Goal: Information Seeking & Learning: Learn about a topic

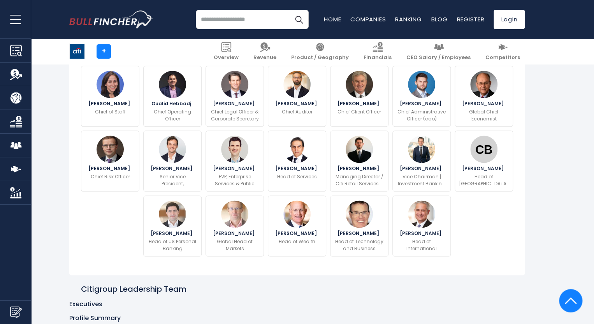
scroll to position [367, 0]
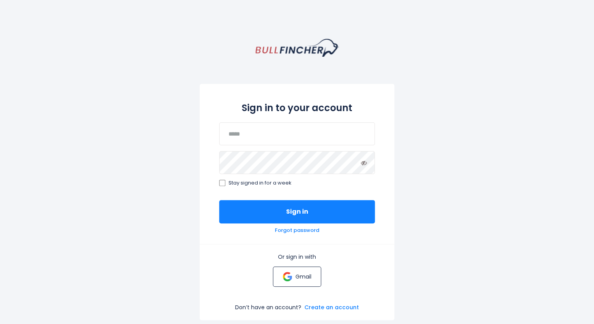
click at [299, 277] on p "Gmail" at bounding box center [303, 276] width 16 height 7
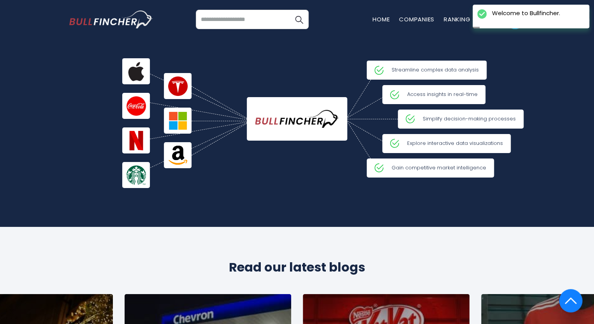
scroll to position [1278, 0]
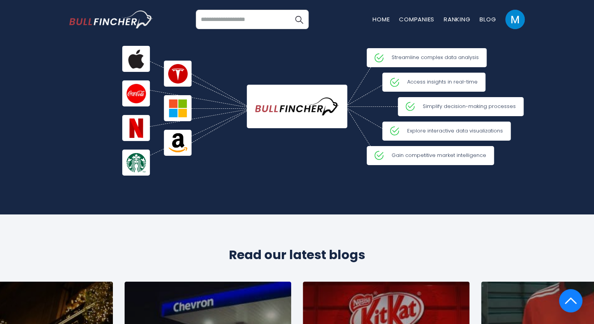
click at [232, 24] on input "search" at bounding box center [252, 19] width 113 height 19
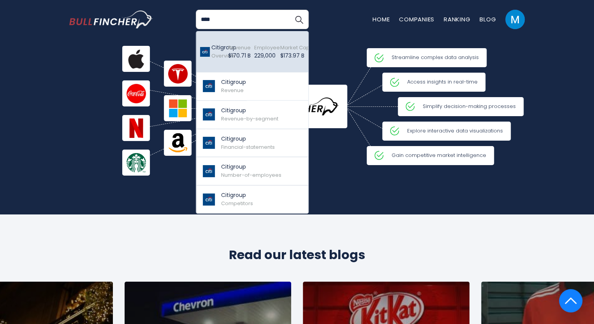
type input "****"
click at [224, 61] on div "Revenue $170.71 B Created with Highcharts 12.1.2" at bounding box center [234, 51] width 26 height 37
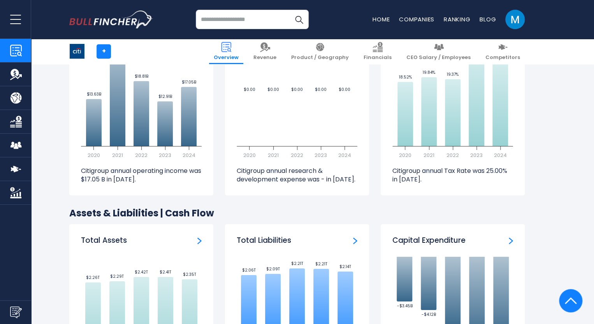
scroll to position [1208, 0]
click at [16, 144] on img "Company Employees" at bounding box center [16, 146] width 12 height 12
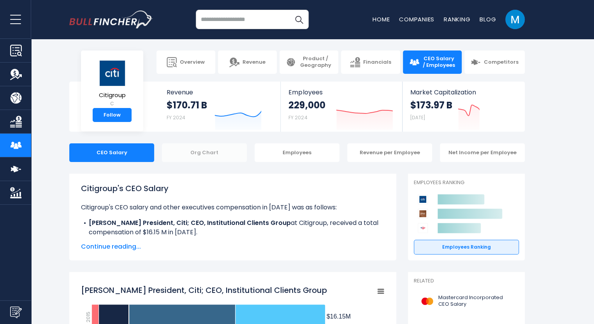
click at [182, 147] on div "Org Chart" at bounding box center [204, 153] width 85 height 19
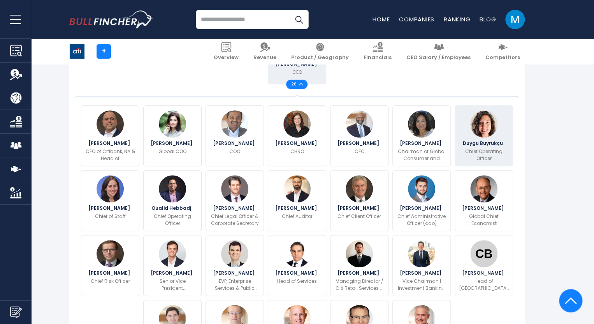
scroll to position [236, 0]
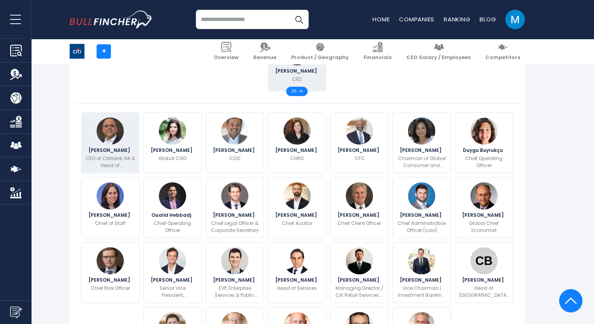
click at [117, 153] on div "[PERSON_NAME] CEO of Citibank, NA & Head of [GEOGRAPHIC_DATA]" at bounding box center [110, 142] width 58 height 61
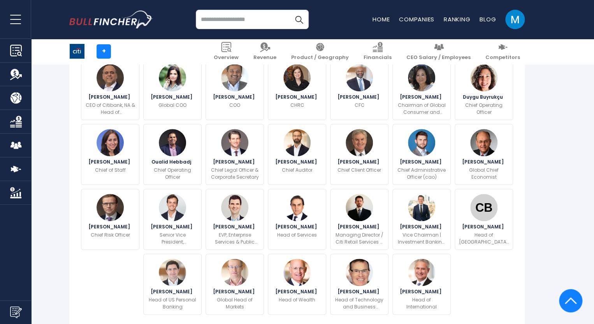
scroll to position [281, 0]
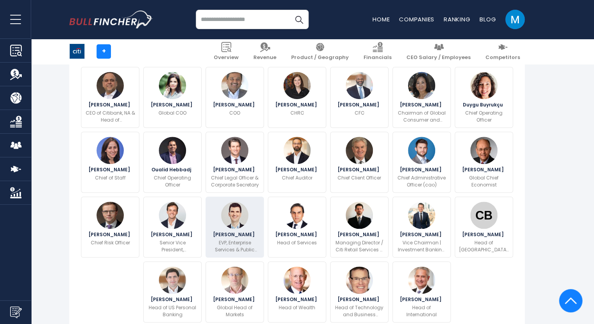
click at [227, 251] on p "EVP, Enterprise Services & Public Affairs" at bounding box center [234, 247] width 48 height 14
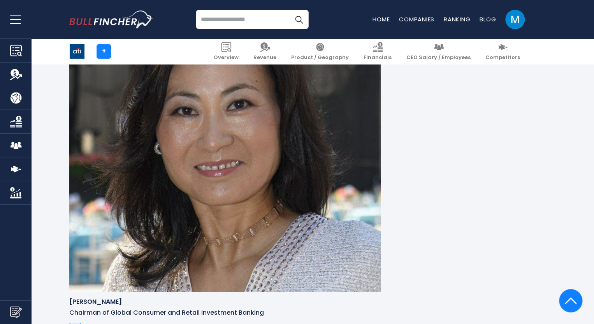
scroll to position [2744, 0]
drag, startPoint x: 419, startPoint y: 131, endPoint x: 356, endPoint y: 151, distance: 66.4
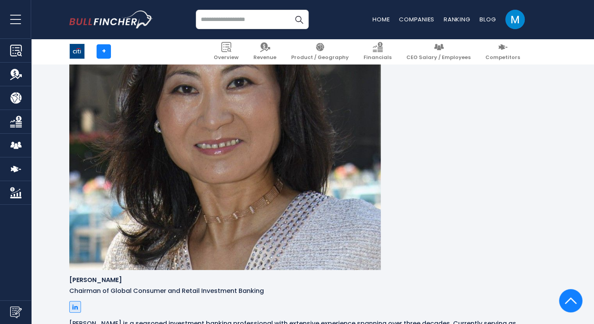
scroll to position [2766, 0]
drag, startPoint x: 411, startPoint y: 110, endPoint x: 445, endPoint y: 118, distance: 35.2
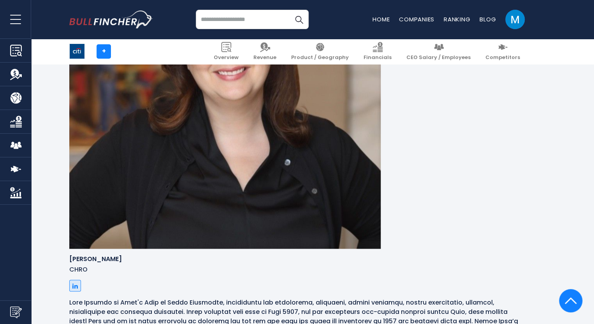
scroll to position [2027, 0]
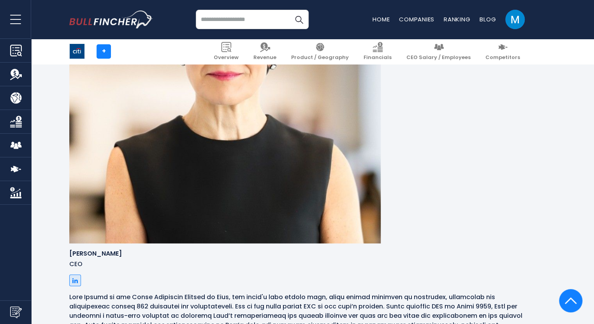
scroll to position [834, 0]
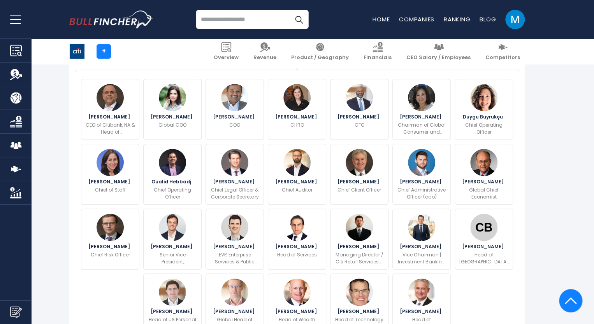
scroll to position [242, 0]
